Goal: Task Accomplishment & Management: Use online tool/utility

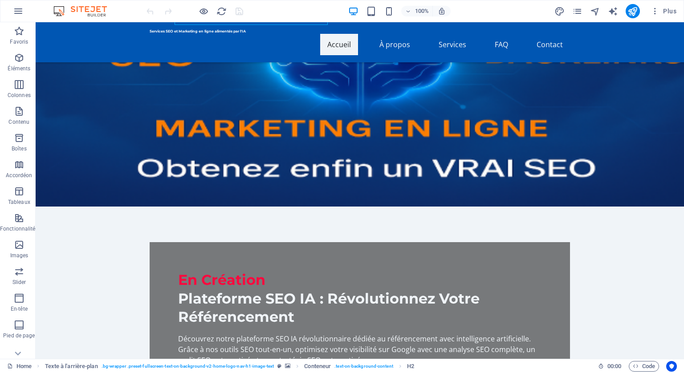
scroll to position [223, 0]
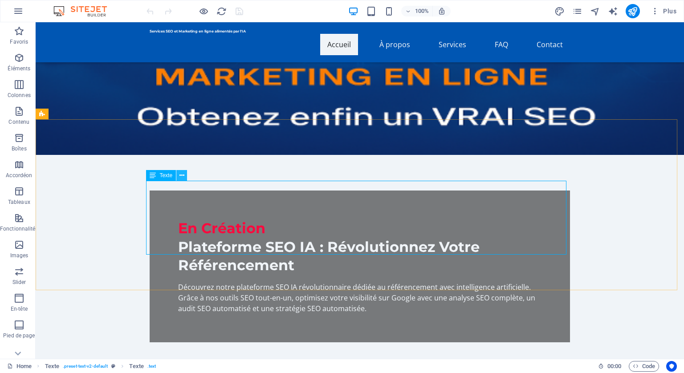
click at [181, 171] on icon at bounding box center [181, 175] width 5 height 9
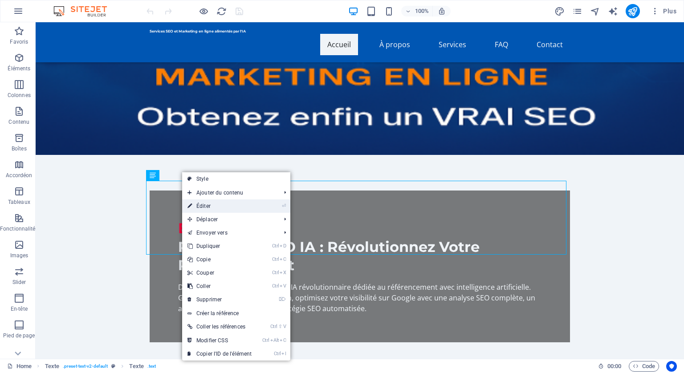
click at [201, 203] on link "⏎ Éditer" at bounding box center [219, 205] width 75 height 13
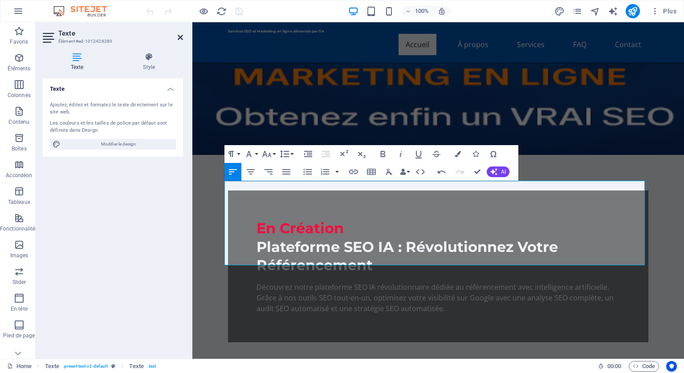
drag, startPoint x: 179, startPoint y: 34, endPoint x: 144, endPoint y: 11, distance: 42.5
click at [179, 34] on icon at bounding box center [180, 37] width 5 height 7
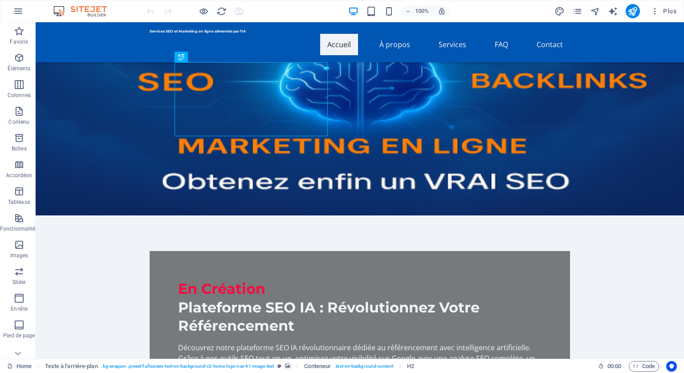
scroll to position [178, 0]
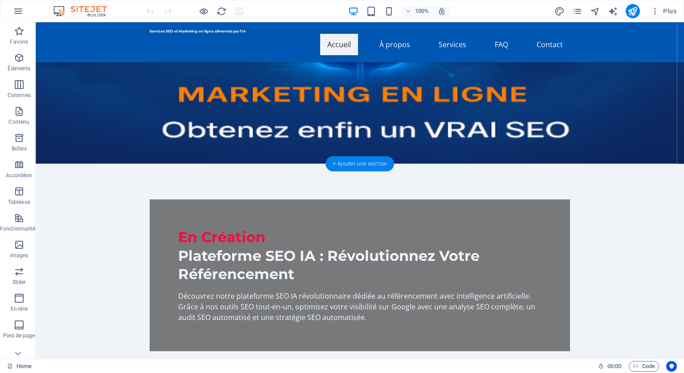
click at [358, 163] on div "+ Ajouter une section" at bounding box center [359, 163] width 69 height 15
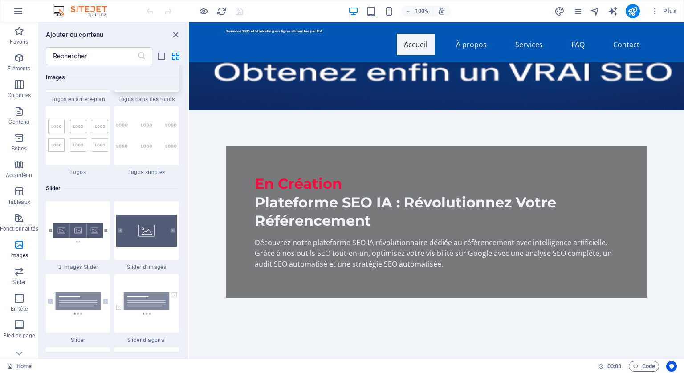
scroll to position [4942, 0]
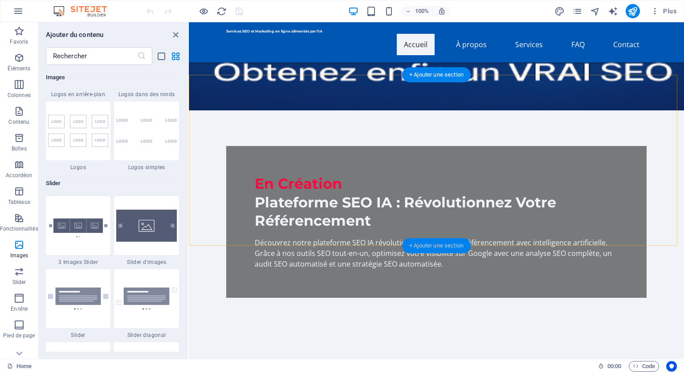
click at [434, 242] on div "+ Ajouter une section" at bounding box center [436, 245] width 69 height 15
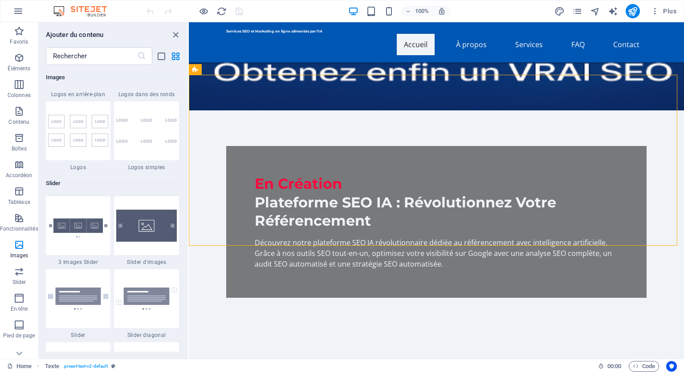
scroll to position [4986, 0]
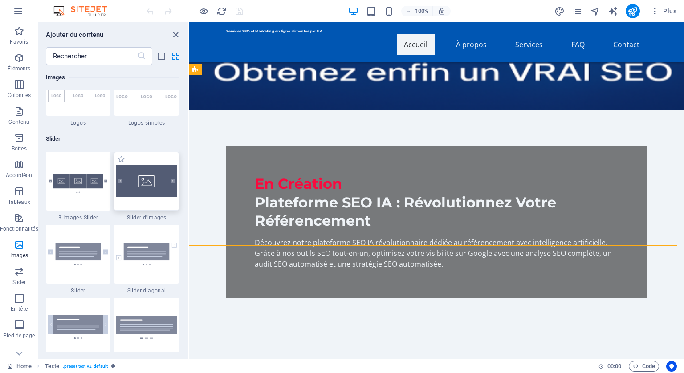
click at [164, 191] on img at bounding box center [146, 181] width 61 height 32
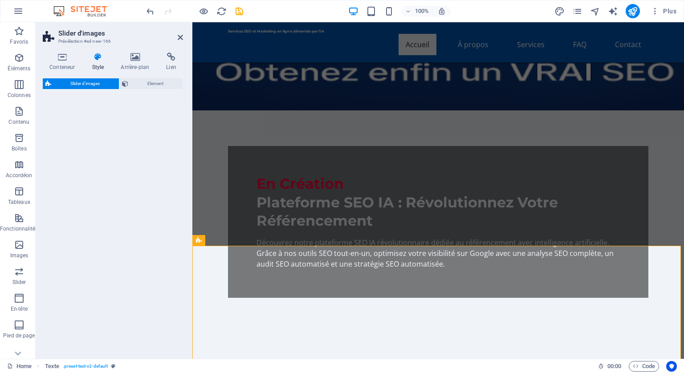
select select "rem"
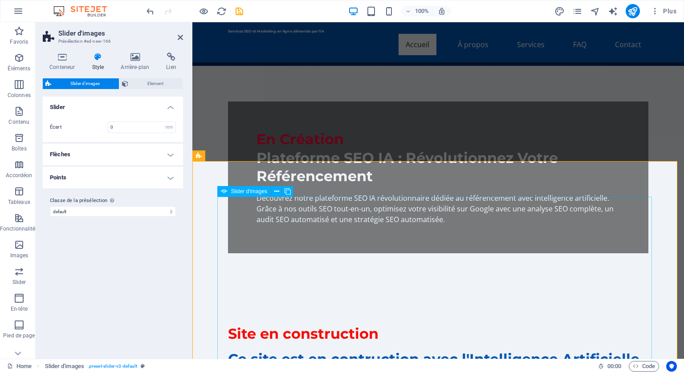
scroll to position [356, 0]
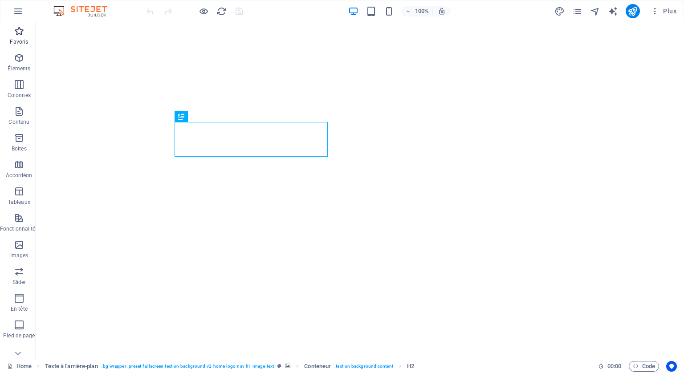
click at [20, 32] on icon "button" at bounding box center [19, 31] width 11 height 11
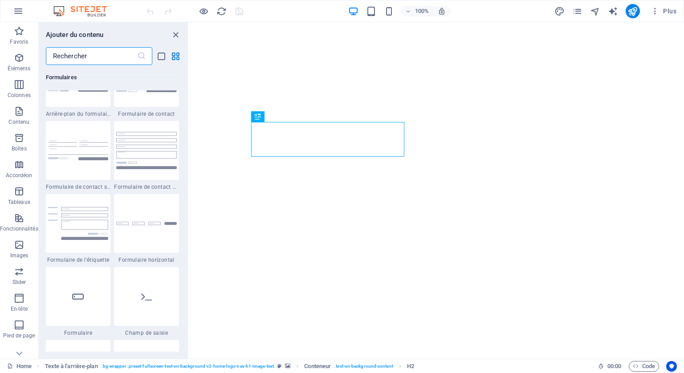
scroll to position [6545, 0]
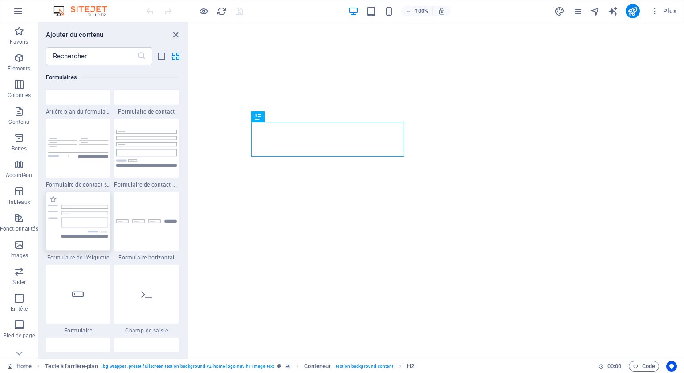
click at [80, 206] on img at bounding box center [78, 221] width 61 height 33
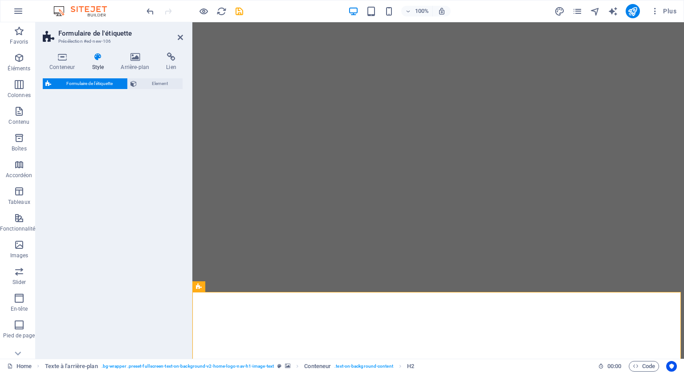
select select "rem"
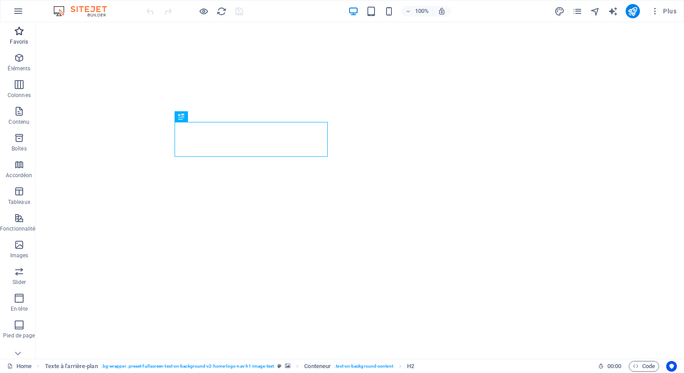
click at [18, 32] on icon "button" at bounding box center [19, 31] width 11 height 11
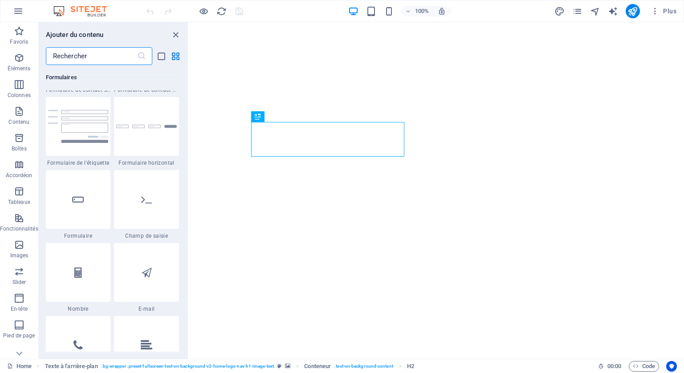
scroll to position [6634, 0]
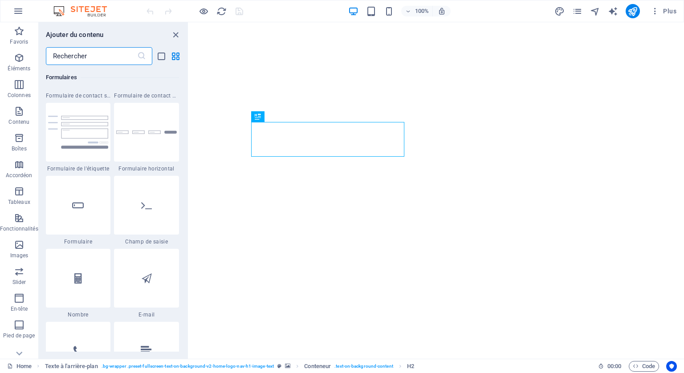
click at [93, 56] on input "text" at bounding box center [91, 56] width 91 height 18
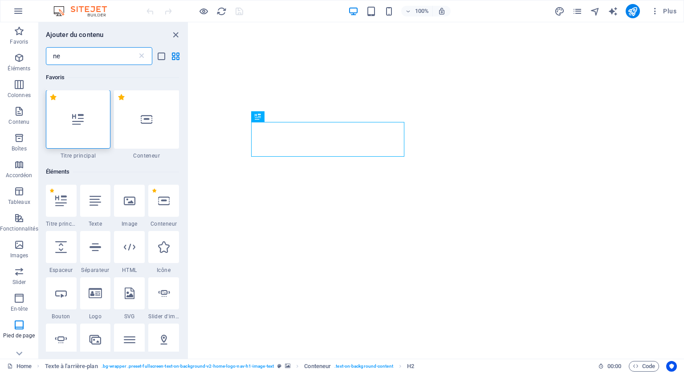
scroll to position [0, 0]
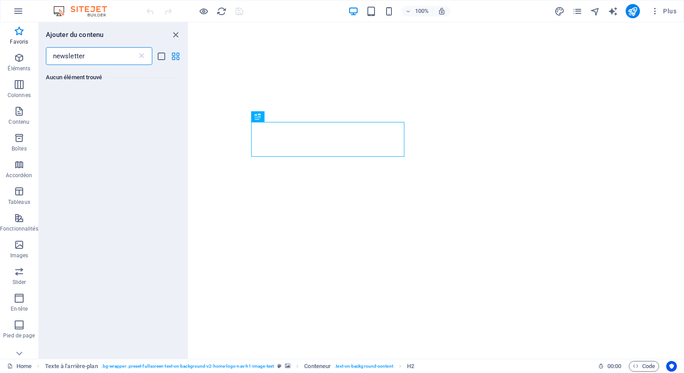
type input "newsletter"
click at [175, 53] on icon "grid-view" at bounding box center [176, 56] width 10 height 10
click at [159, 54] on icon "list-view" at bounding box center [161, 56] width 10 height 10
click at [16, 33] on icon "button" at bounding box center [19, 31] width 11 height 11
click at [18, 31] on icon "button" at bounding box center [19, 31] width 11 height 11
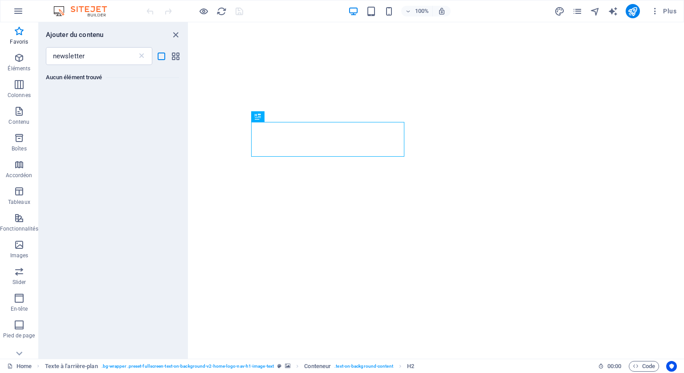
click at [59, 80] on h6 "Aucun élément trouvé" at bounding box center [112, 77] width 133 height 11
click at [14, 58] on icon "button" at bounding box center [19, 58] width 11 height 11
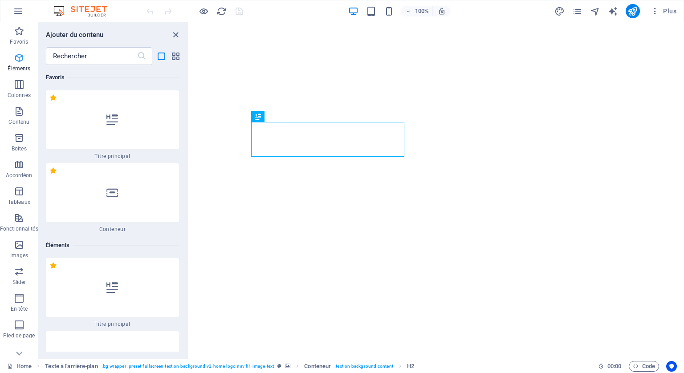
scroll to position [167, 0]
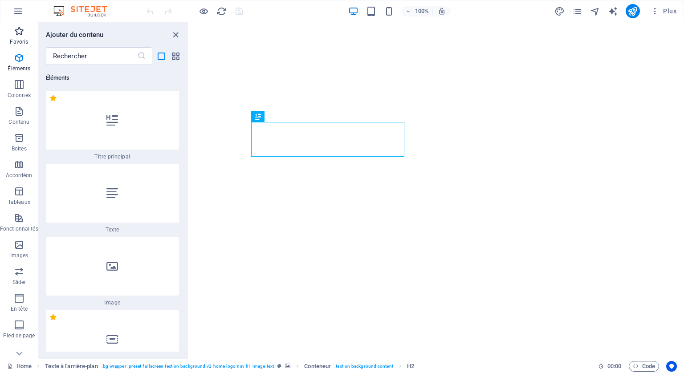
click at [20, 33] on icon "button" at bounding box center [19, 31] width 11 height 11
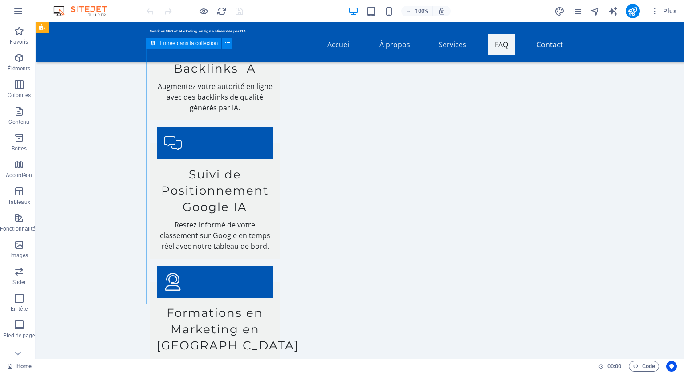
scroll to position [2493, 0]
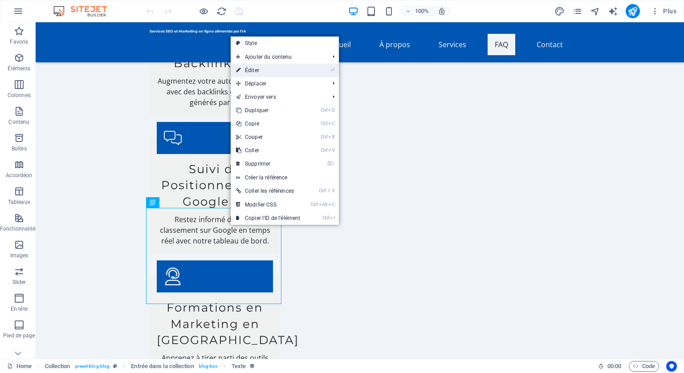
click at [253, 68] on link "⏎ Éditer" at bounding box center [268, 70] width 75 height 13
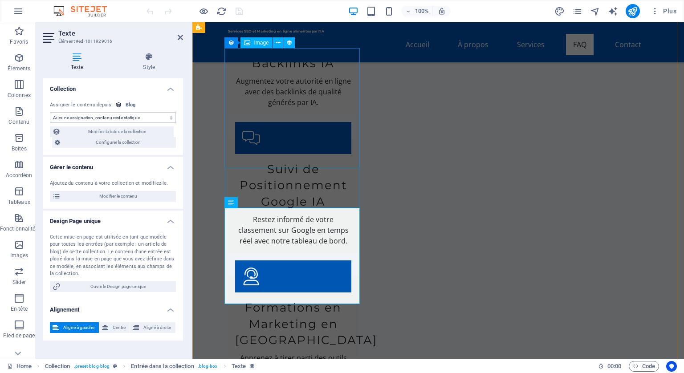
select select "description"
click at [179, 34] on icon at bounding box center [180, 37] width 5 height 7
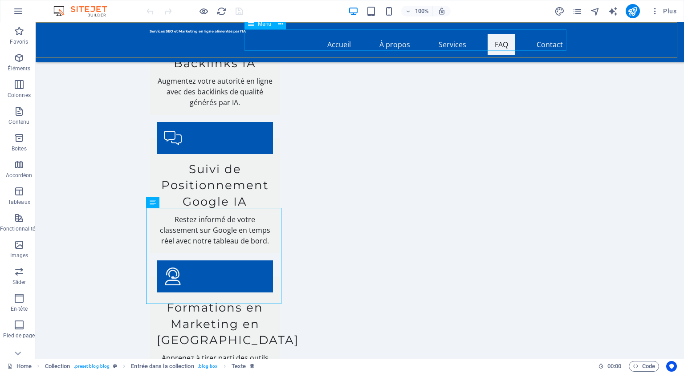
click at [338, 40] on nav "Accueil À propos Services FAQ Contact" at bounding box center [360, 44] width 420 height 21
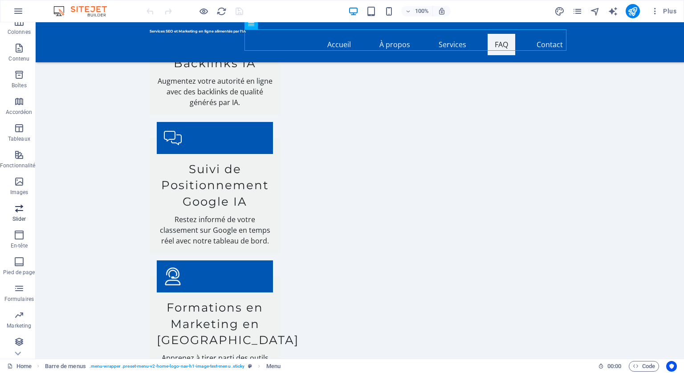
scroll to position [64, 0]
click at [19, 289] on icon "button" at bounding box center [19, 288] width 11 height 11
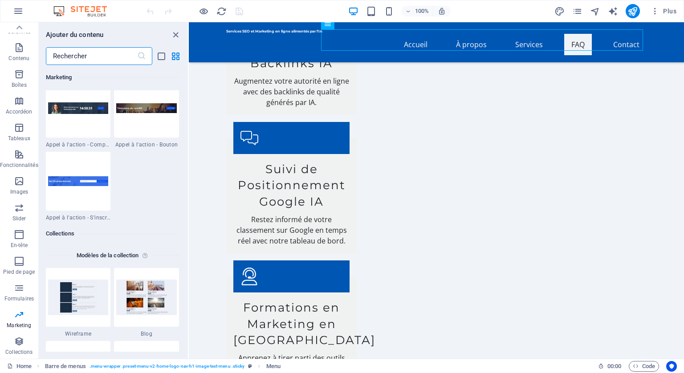
scroll to position [7970, 0]
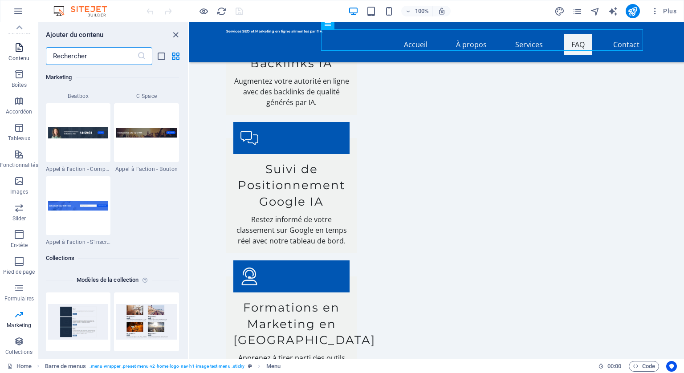
click at [20, 50] on icon "button" at bounding box center [19, 47] width 11 height 11
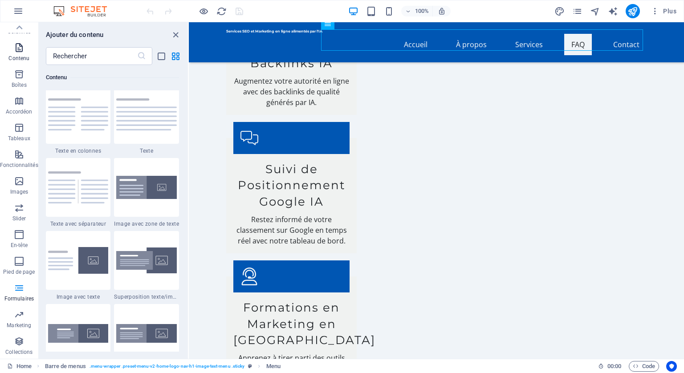
scroll to position [1558, 0]
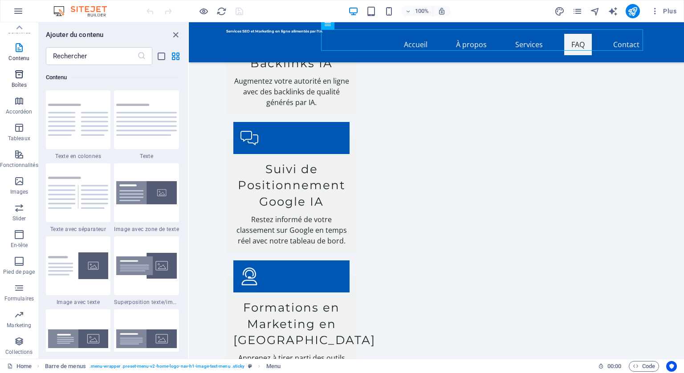
click at [15, 78] on icon "button" at bounding box center [19, 74] width 11 height 11
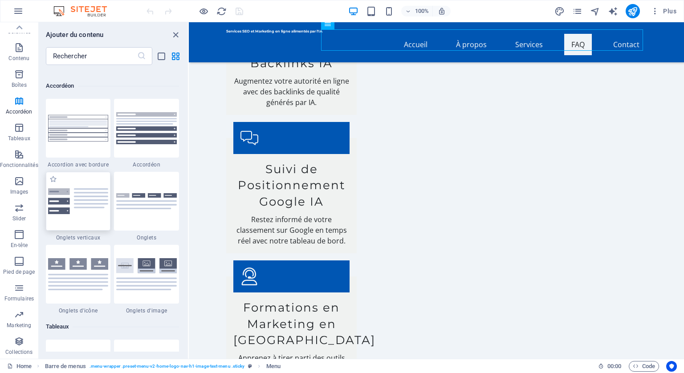
scroll to position [2901, 0]
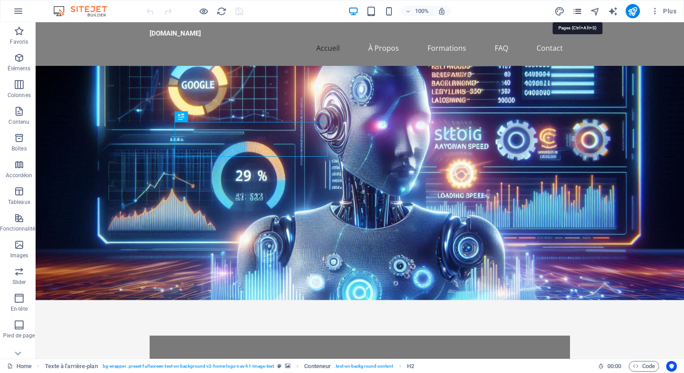
click at [581, 10] on icon "pages" at bounding box center [577, 11] width 10 height 10
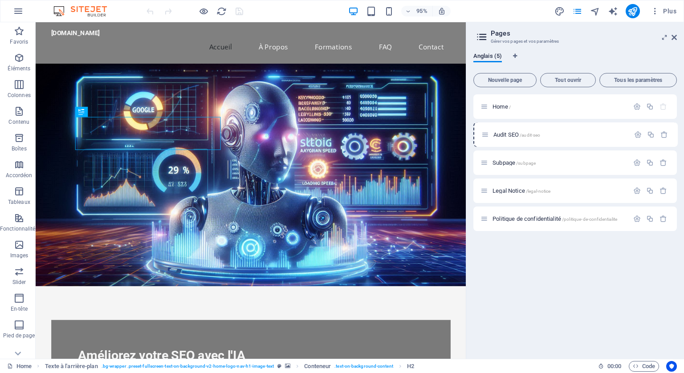
click at [487, 137] on div "Home / Audit SEO /audit-seo Subpage /subpage Legal Notice /legal-notice Politiq…" at bounding box center [574, 162] width 203 height 137
click at [499, 132] on span "Audit SEO /audit-seo" at bounding box center [515, 134] width 47 height 7
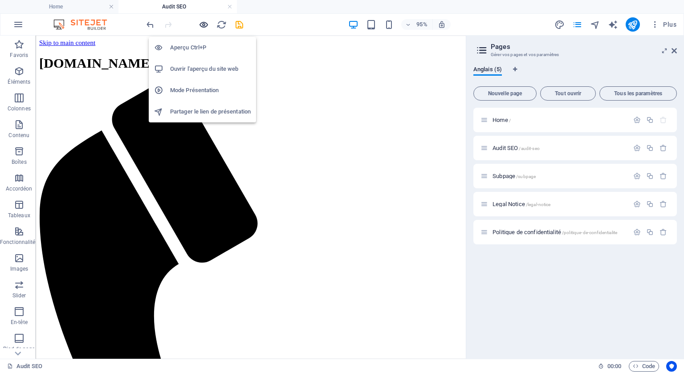
click at [206, 20] on icon "button" at bounding box center [204, 25] width 10 height 10
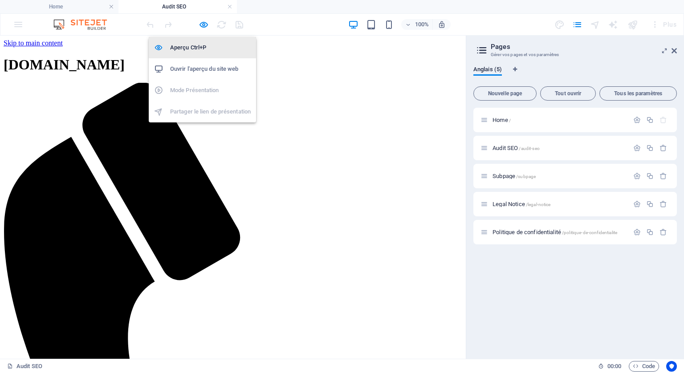
click at [199, 46] on h6 "Aperçu Ctrl+P" at bounding box center [210, 47] width 81 height 11
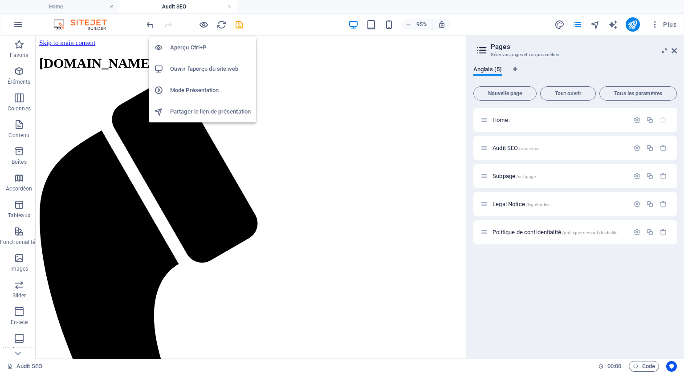
click at [216, 66] on h6 "Ouvrir l'aperçu du site web" at bounding box center [210, 69] width 81 height 11
click at [192, 110] on h6 "Partager le lien de présentation" at bounding box center [210, 111] width 81 height 11
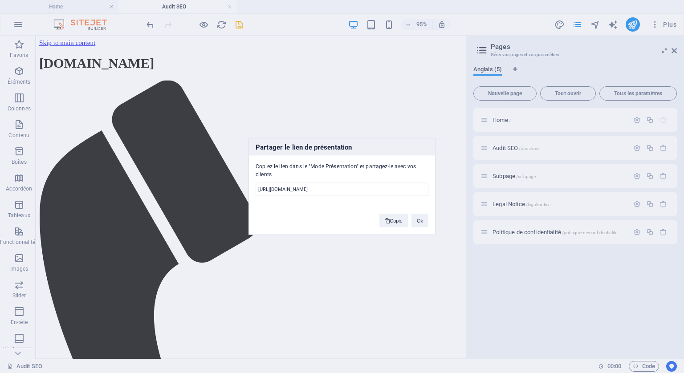
click at [395, 106] on div "Partager le lien de présentation Copiez le lien dans le "Mode Présentation" et …" at bounding box center [342, 186] width 684 height 373
click at [419, 217] on button "Ok" at bounding box center [419, 220] width 17 height 13
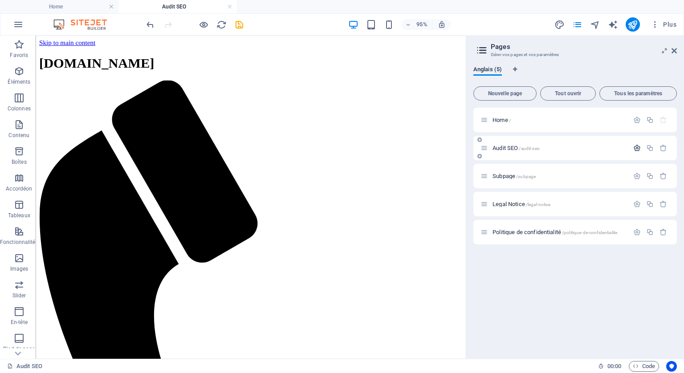
click at [635, 146] on icon "button" at bounding box center [637, 148] width 8 height 8
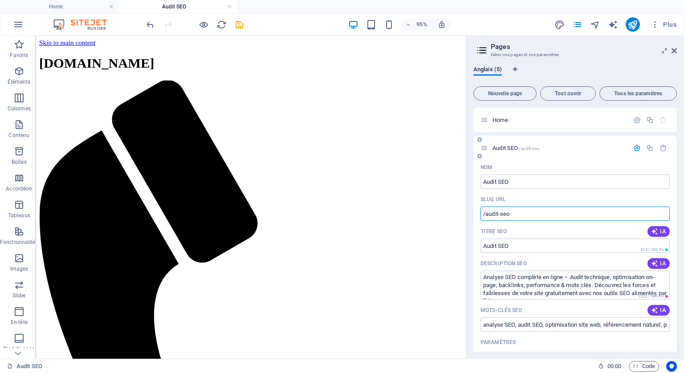
drag, startPoint x: 519, startPoint y: 211, endPoint x: 480, endPoint y: 208, distance: 38.5
click at [479, 208] on div "Nom Audit SEO ​ SLUG URL /audit-seo ​ Titre SEO IA Audit SEO ​ 514 / 580 Px Des…" at bounding box center [574, 354] width 203 height 389
